Goal: Task Accomplishment & Management: Complete application form

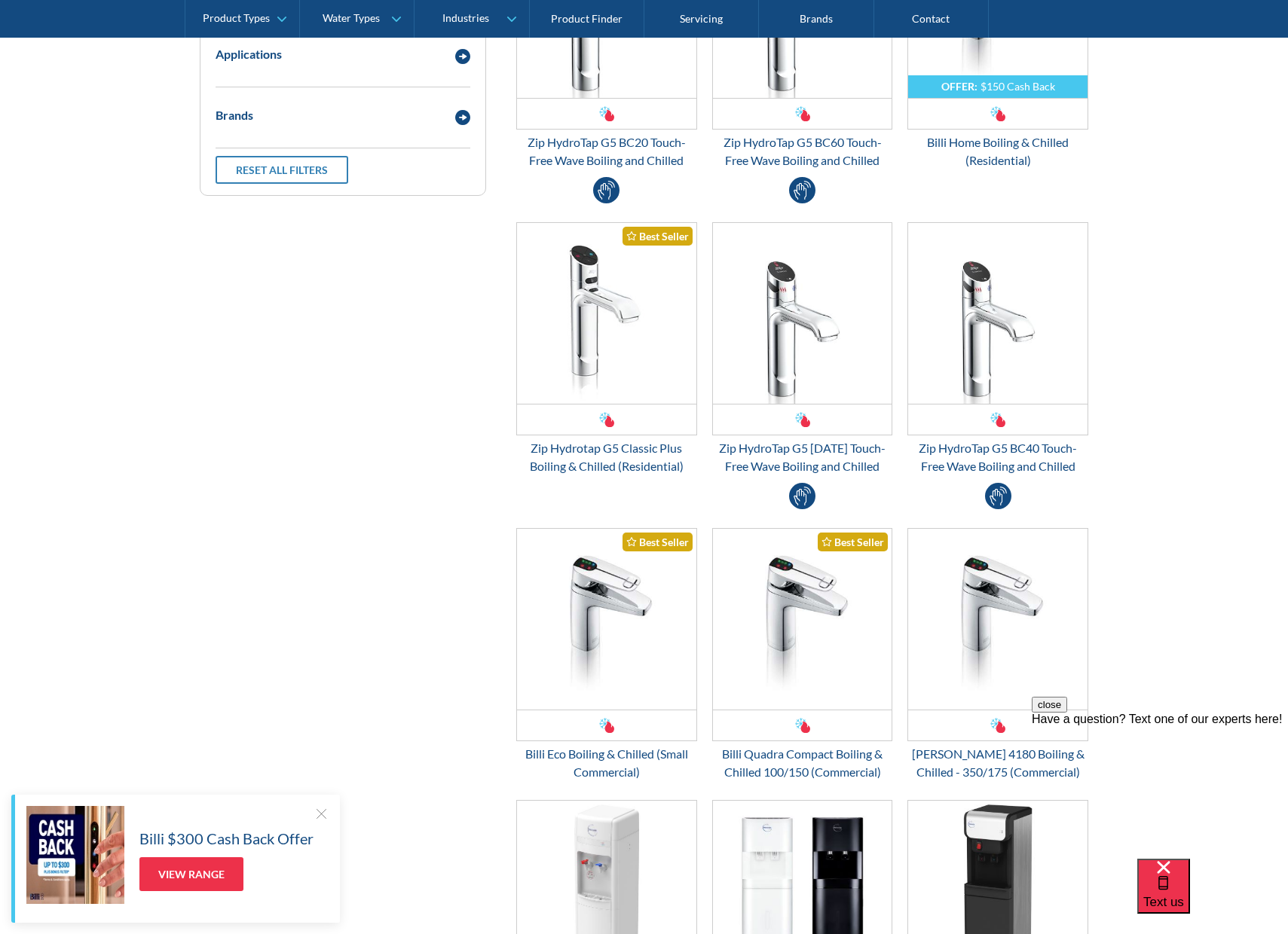
scroll to position [527, 0]
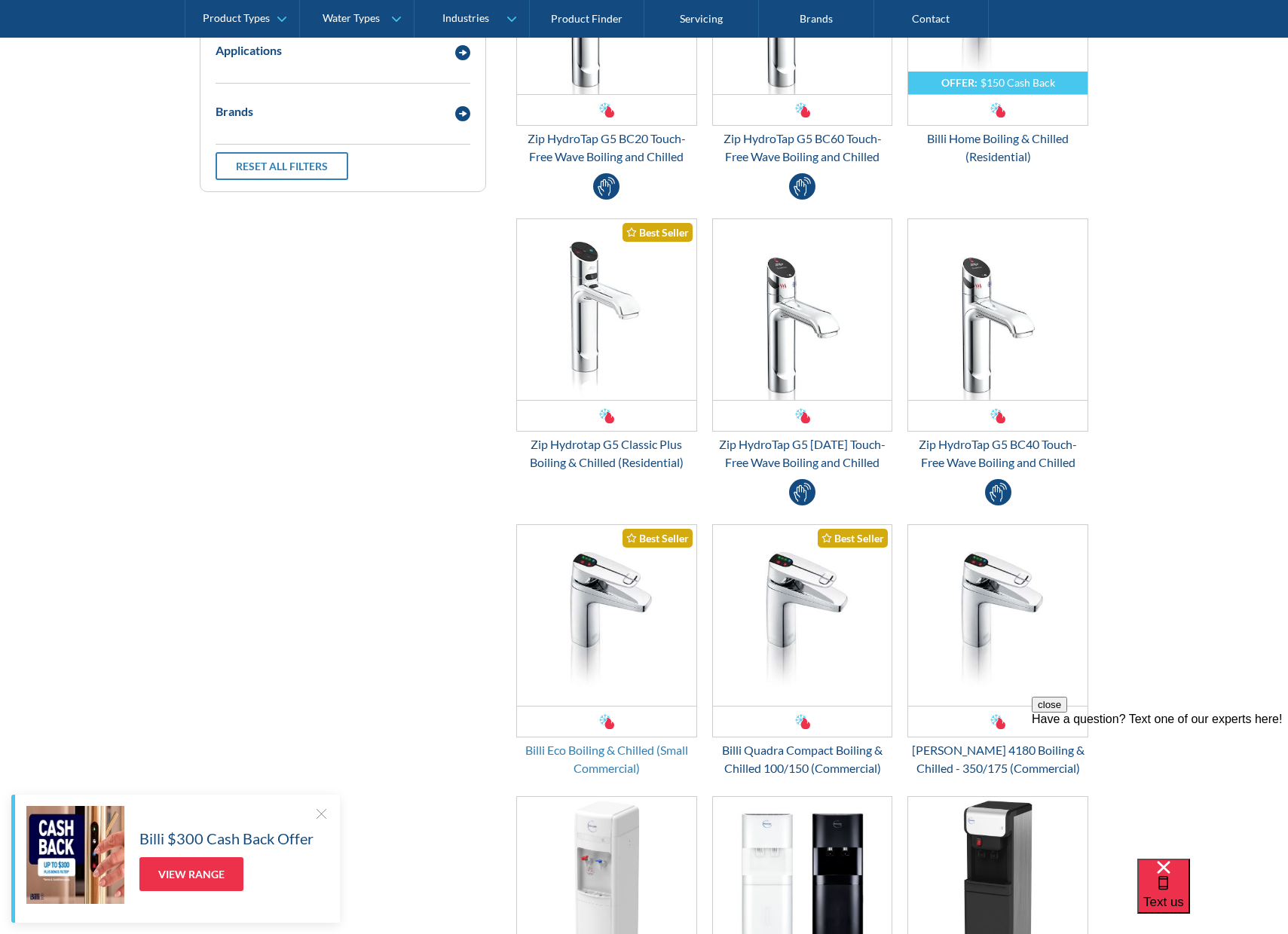
click at [587, 758] on div "Billi Eco Boiling & Chilled (Small Commercial)" at bounding box center [606, 759] width 181 height 36
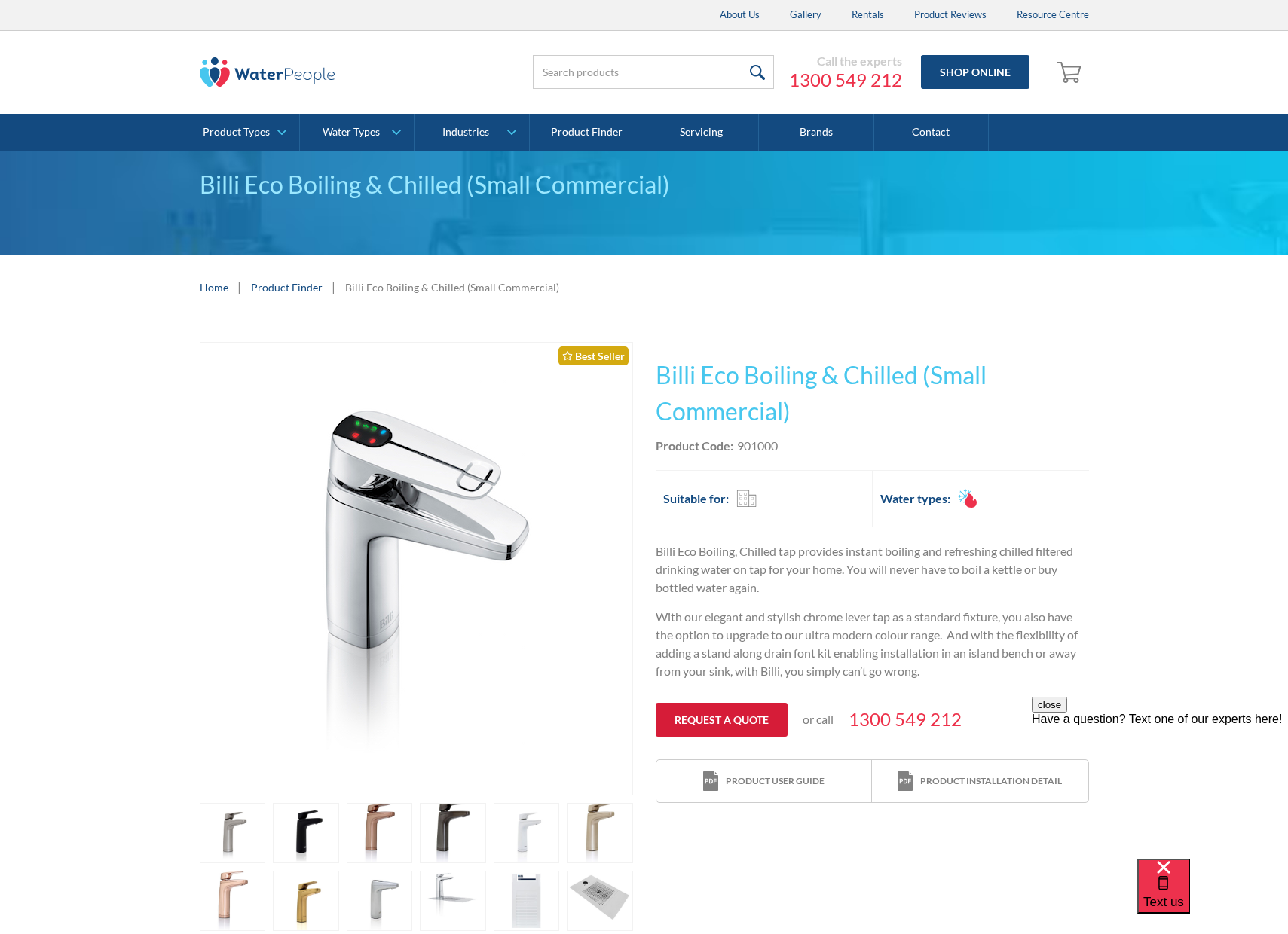
click at [728, 724] on link "Request a quote" at bounding box center [722, 720] width 132 height 34
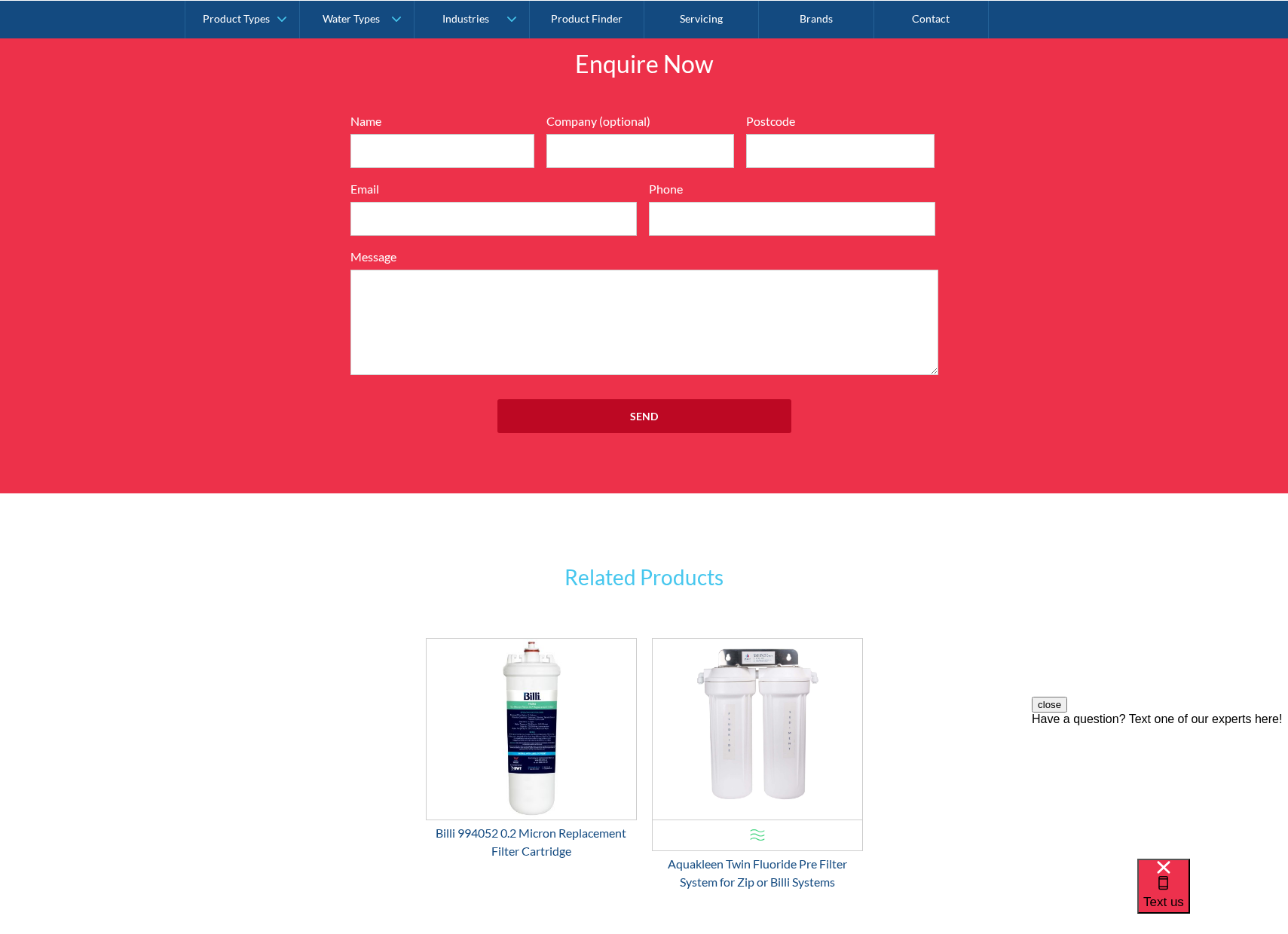
scroll to position [1892, 0]
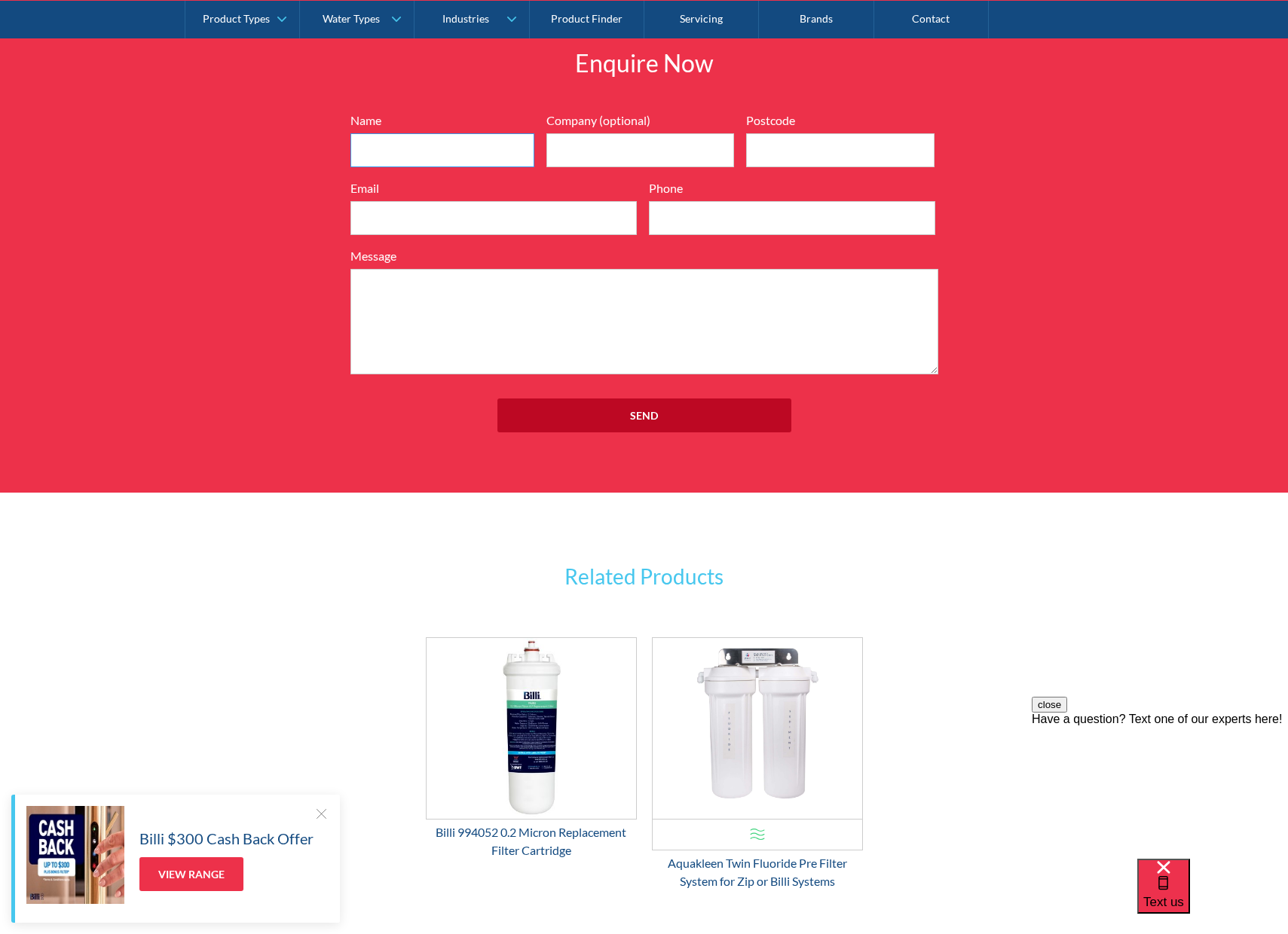
click at [392, 149] on input "Name" at bounding box center [443, 150] width 184 height 34
type input "Vanessa"
type input "Equality Media"
click at [813, 150] on input "Postcode" at bounding box center [840, 150] width 188 height 34
type input "3121"
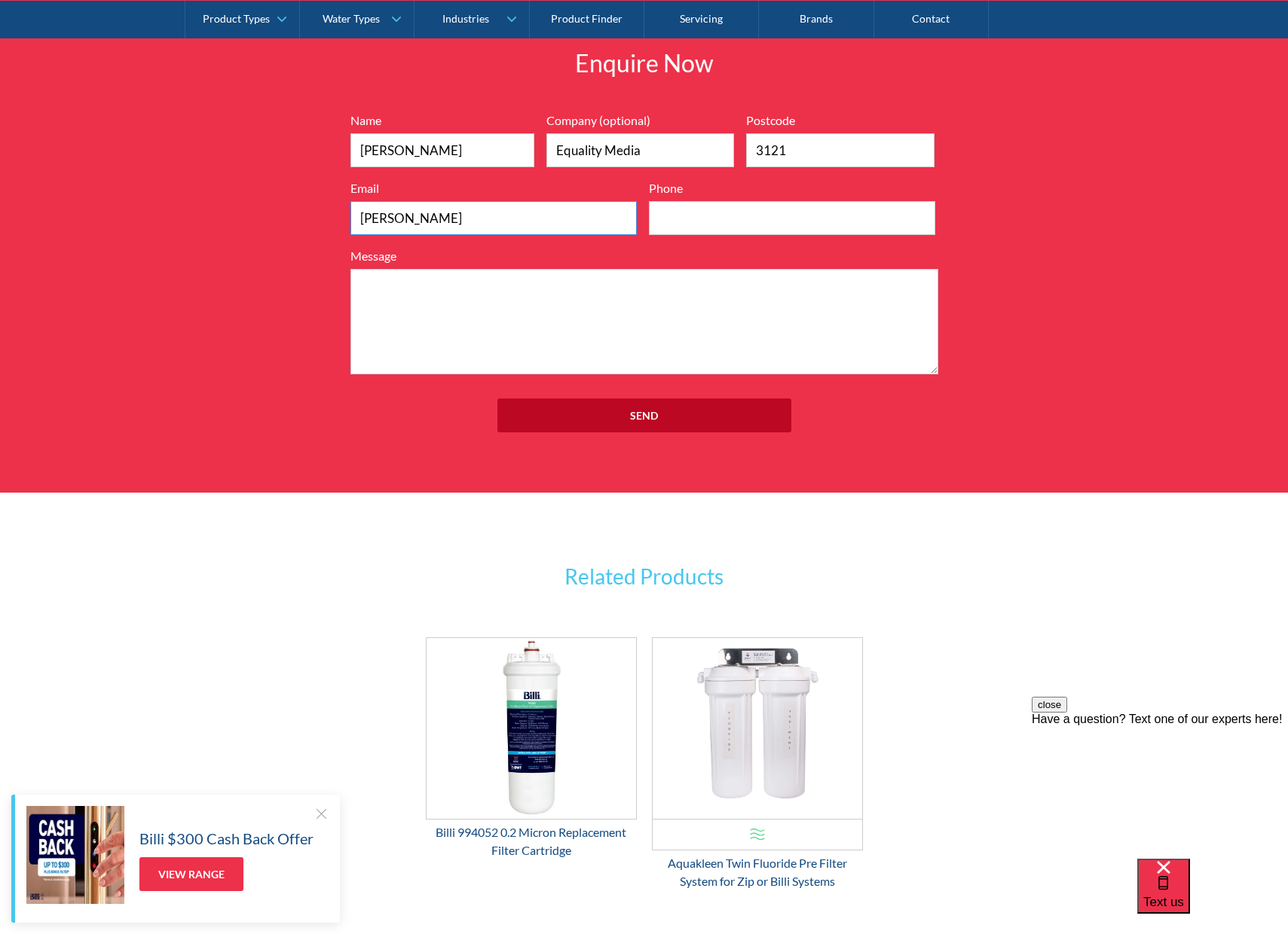
type input "vanessa"
click at [710, 229] on input "Phone" at bounding box center [792, 218] width 286 height 34
type input "0448460084"
click at [431, 313] on textarea "Message" at bounding box center [645, 322] width 588 height 106
drag, startPoint x: 364, startPoint y: 305, endPoint x: 538, endPoint y: 293, distance: 174.4
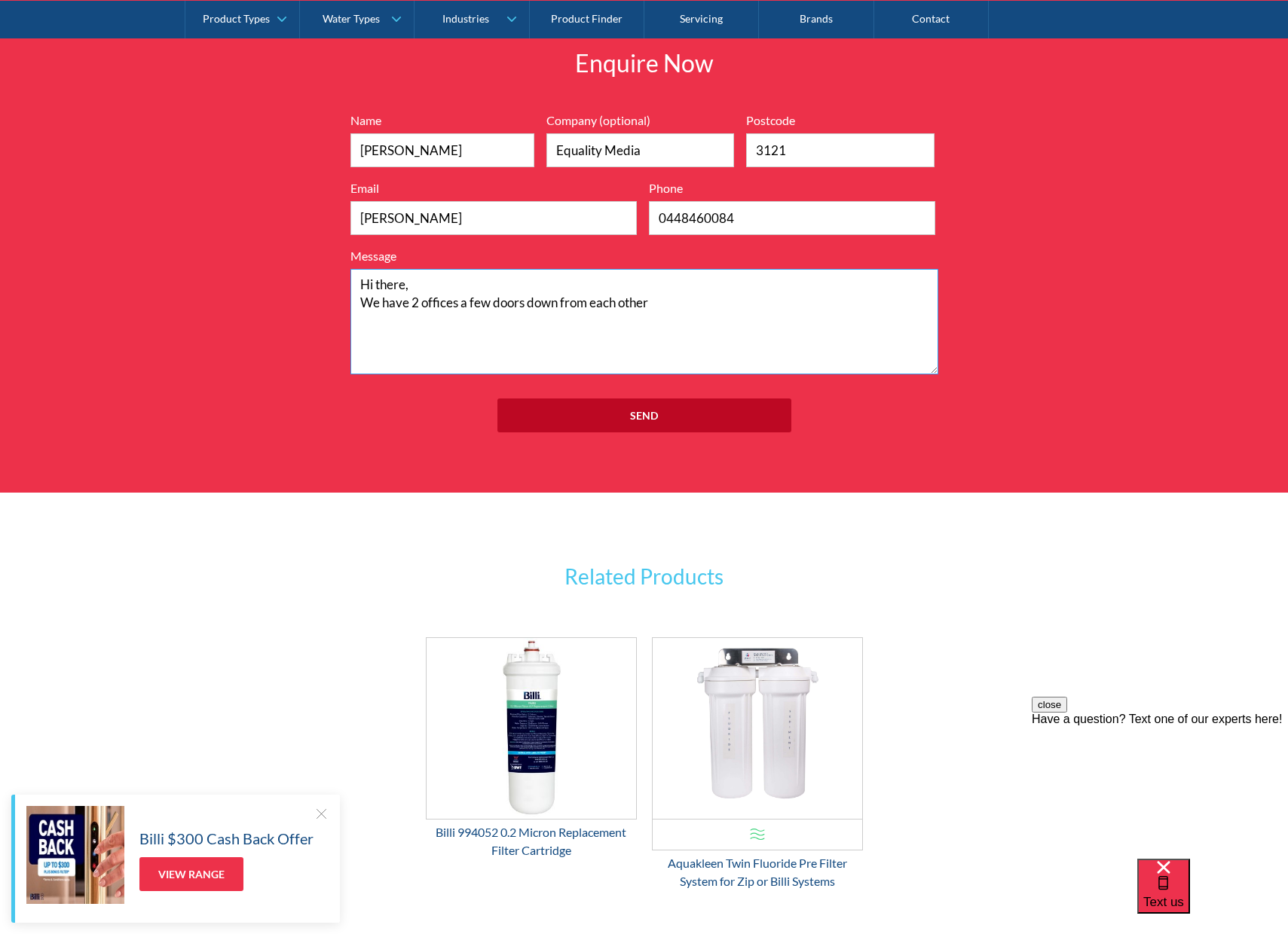
click at [530, 294] on textarea "Hi there, We have 2 offices a few doors down from each other" at bounding box center [645, 322] width 588 height 106
click at [619, 304] on textarea "Hi there, We have 2 offices a few doors down from each other" at bounding box center [645, 322] width 588 height 106
click at [675, 302] on textarea "Hi there, We have 2 offices a few doors down from each other" at bounding box center [645, 322] width 588 height 106
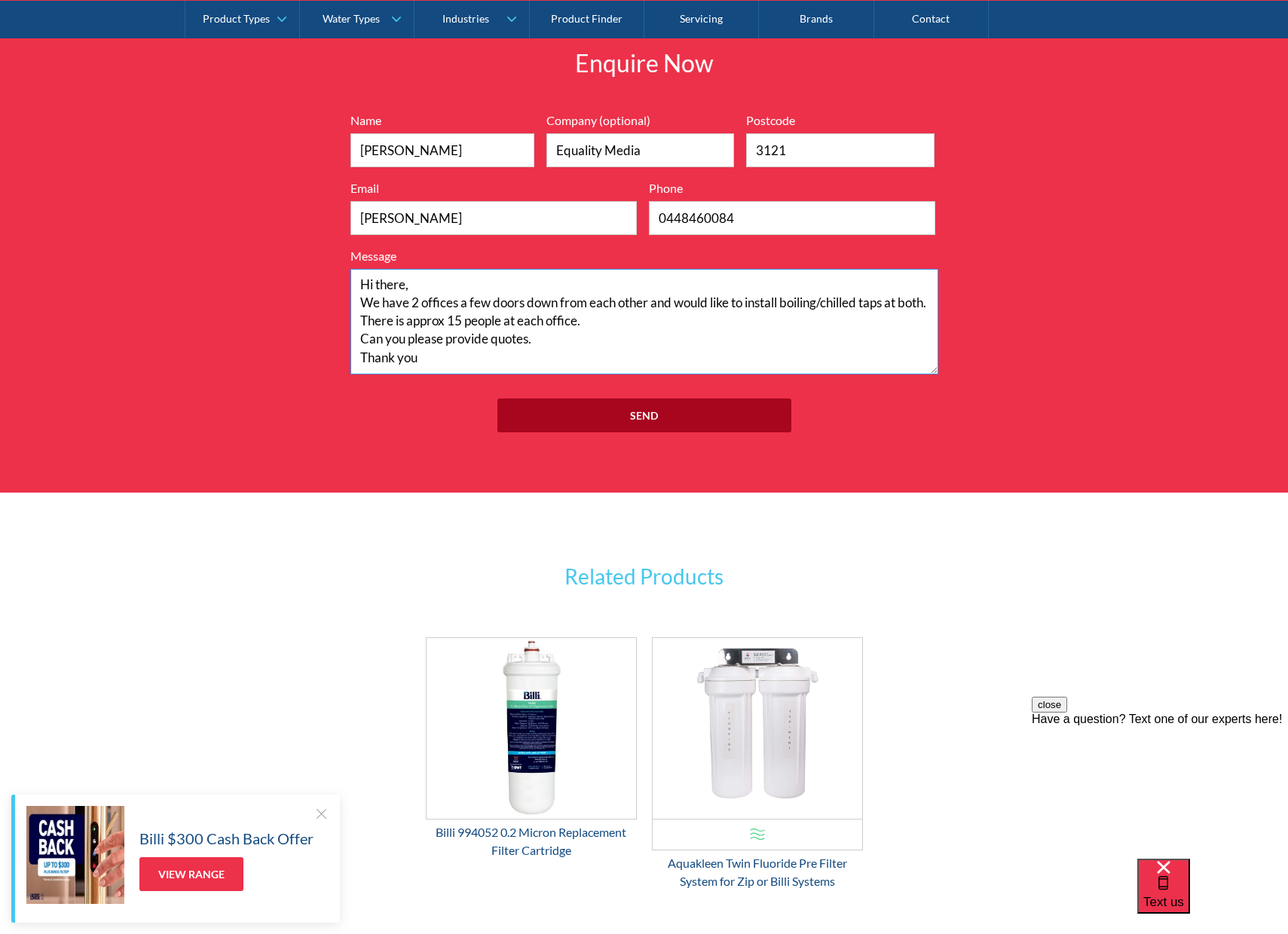
type textarea "Hi there, We have 2 offices a few doors down from each other and would like to …"
click at [612, 405] on input "Send" at bounding box center [645, 415] width 294 height 34
click at [444, 213] on input "vanessa" at bounding box center [494, 218] width 286 height 34
type input "vanessa@equalitymedia.co"
click at [601, 415] on input "Send" at bounding box center [645, 415] width 294 height 34
